Goal: Task Accomplishment & Management: Use online tool/utility

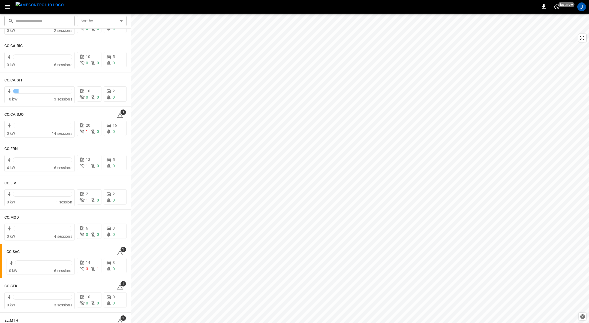
scroll to position [409, 0]
click at [12, 288] on h6 "FE.PMN" at bounding box center [11, 288] width 14 height 6
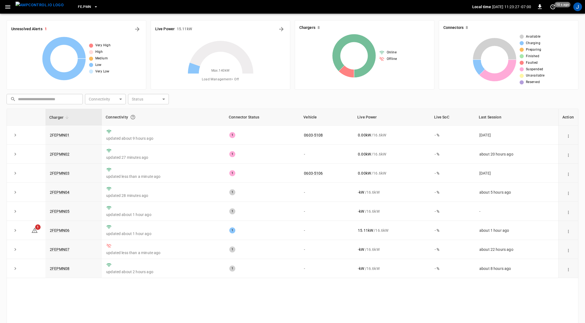
click at [61, 155] on link "2FEPMN02" at bounding box center [60, 154] width 20 height 4
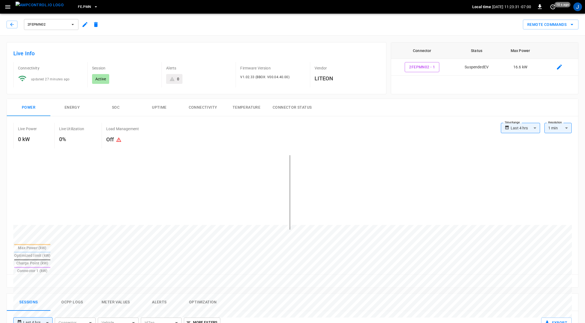
click at [6, 4] on icon "button" at bounding box center [7, 7] width 7 height 7
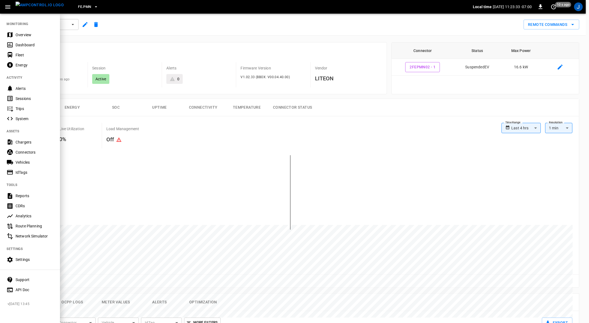
click at [21, 143] on div "Chargers" at bounding box center [35, 142] width 38 height 5
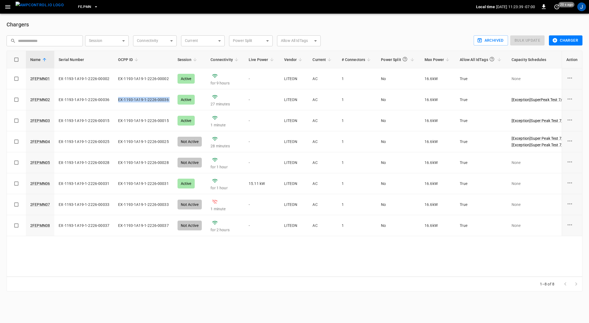
drag, startPoint x: 117, startPoint y: 99, endPoint x: 171, endPoint y: 100, distance: 54.2
click at [171, 100] on tr "2FEPMN02 EX-1193-1A19-1-2226-00036 EX-1193-1A19-1-2226-00036 Active 27 minutes …" at bounding box center [370, 99] width 727 height 21
copy td "EX-1193-1A19-1-2226-00036"
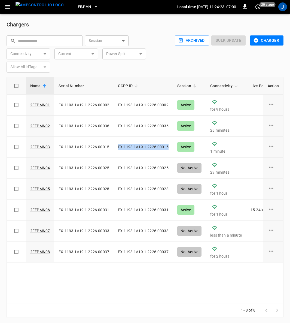
drag, startPoint x: 118, startPoint y: 147, endPoint x: 166, endPoint y: 148, distance: 48.3
click at [166, 148] on td "EX-1193-1A19-1-2226-00015" at bounding box center [143, 147] width 59 height 21
copy td "EX-1193-1A19-1-2226-00015"
drag, startPoint x: 117, startPoint y: 167, endPoint x: 167, endPoint y: 166, distance: 49.3
click at [167, 166] on td "EX-1193-1A19-1-2226-00025" at bounding box center [143, 168] width 59 height 21
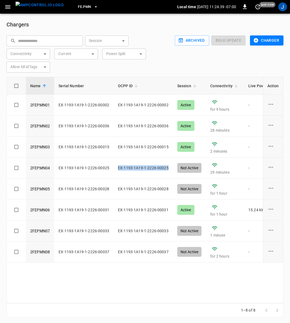
copy td "EX-1193-1A19-1-2226-00025"
drag, startPoint x: 117, startPoint y: 188, endPoint x: 173, endPoint y: 190, distance: 56.2
copy td "EX-1193-1A19-1-2226-00028"
click at [119, 208] on td "EX-1193-1A19-1-2226-00031" at bounding box center [143, 209] width 59 height 21
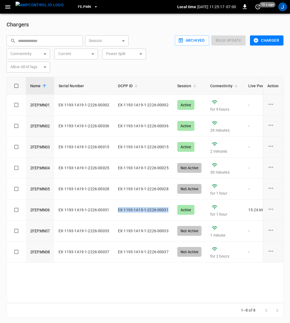
drag, startPoint x: 117, startPoint y: 209, endPoint x: 166, endPoint y: 208, distance: 49.1
click at [166, 208] on td "EX-1193-1A19-1-2226-00031" at bounding box center [143, 209] width 59 height 21
copy td "EX-1193-1A19-1-2226-00031"
drag, startPoint x: 118, startPoint y: 229, endPoint x: 147, endPoint y: 231, distance: 29.5
click at [147, 231] on td "EX-1193-1A19-1-2226-00033" at bounding box center [143, 230] width 59 height 21
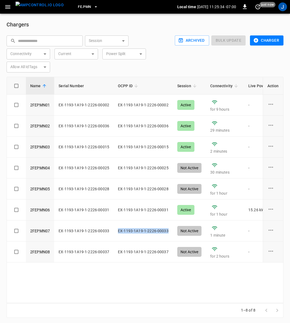
drag, startPoint x: 117, startPoint y: 230, endPoint x: 166, endPoint y: 230, distance: 49.6
click at [166, 230] on td "EX-1193-1A19-1-2226-00033" at bounding box center [143, 230] width 59 height 21
copy td "EX-1193-1A19-1-2226-00033"
drag, startPoint x: 117, startPoint y: 251, endPoint x: 168, endPoint y: 252, distance: 51.5
click at [168, 252] on td "EX-1193-1A19-1-2226-00037" at bounding box center [143, 251] width 59 height 21
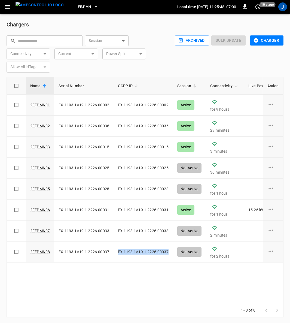
copy td "EX-1193-1A19-1-2226-00037"
